Goal: Go to known website: Access a specific website the user already knows

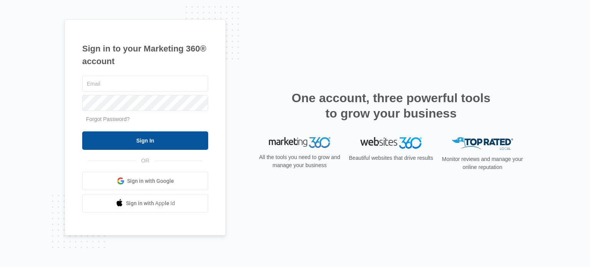
type input "[PERSON_NAME][EMAIL_ADDRESS][DOMAIN_NAME]"
click at [146, 138] on input "Sign In" at bounding box center [145, 140] width 126 height 18
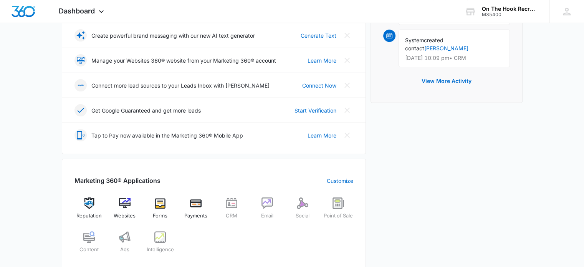
scroll to position [230, 0]
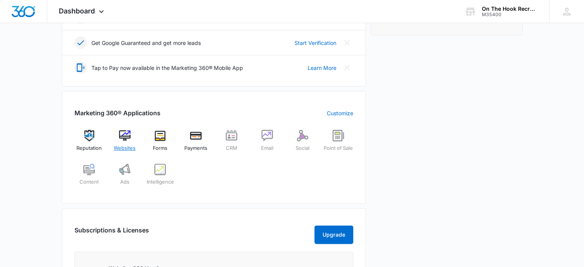
click at [123, 136] on img at bounding box center [125, 136] width 12 height 12
